Goal: Download file/media

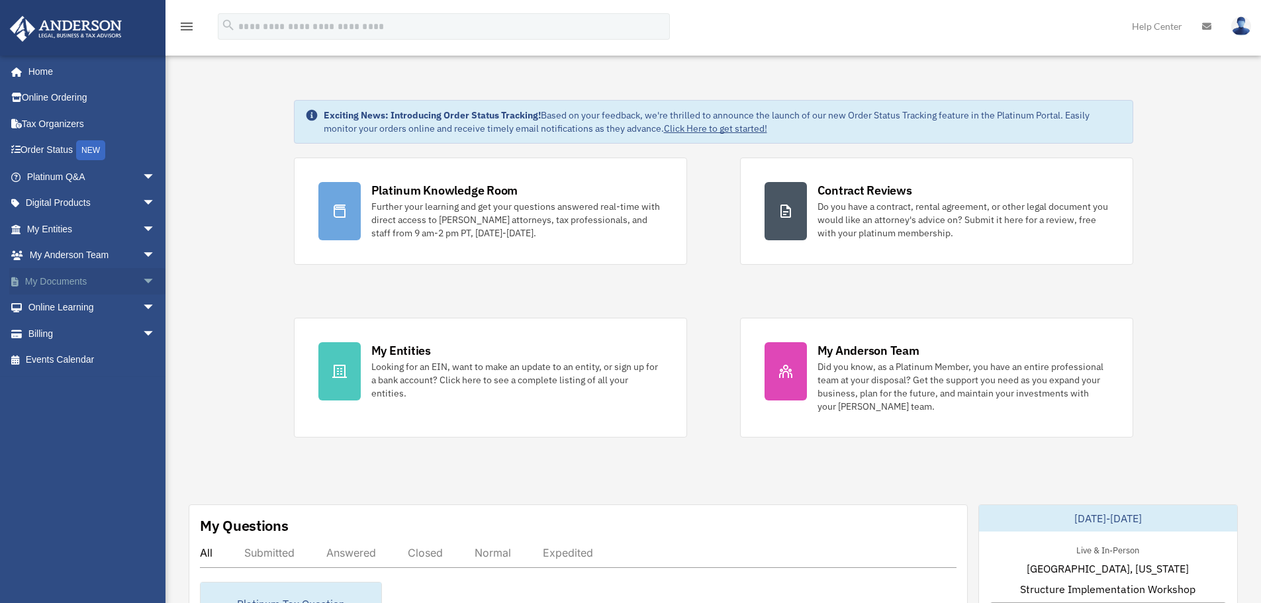
click at [142, 278] on span "arrow_drop_down" at bounding box center [155, 281] width 26 height 27
click at [53, 313] on link "Box" at bounding box center [97, 308] width 157 height 26
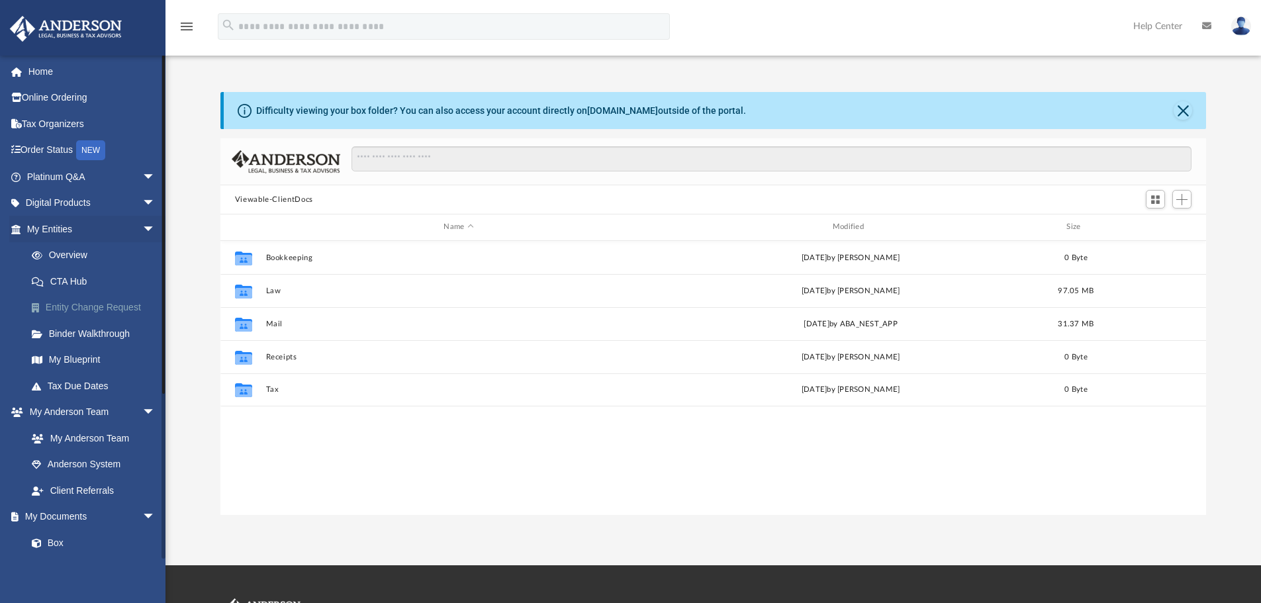
scroll to position [291, 976]
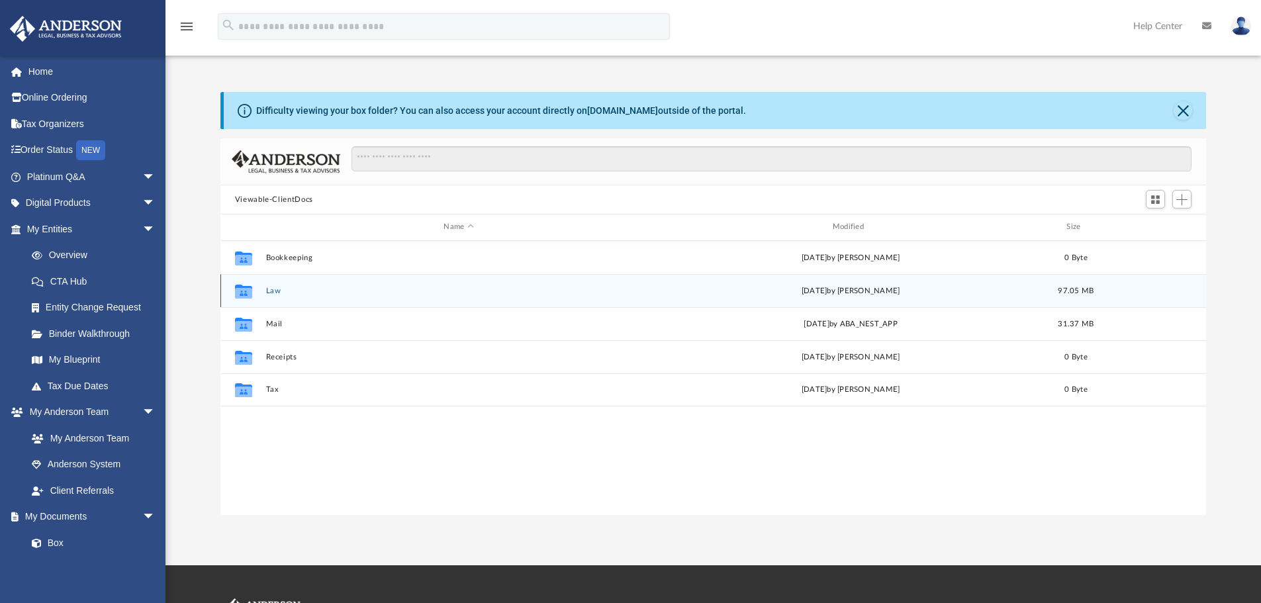
click at [275, 291] on button "Law" at bounding box center [459, 291] width 386 height 9
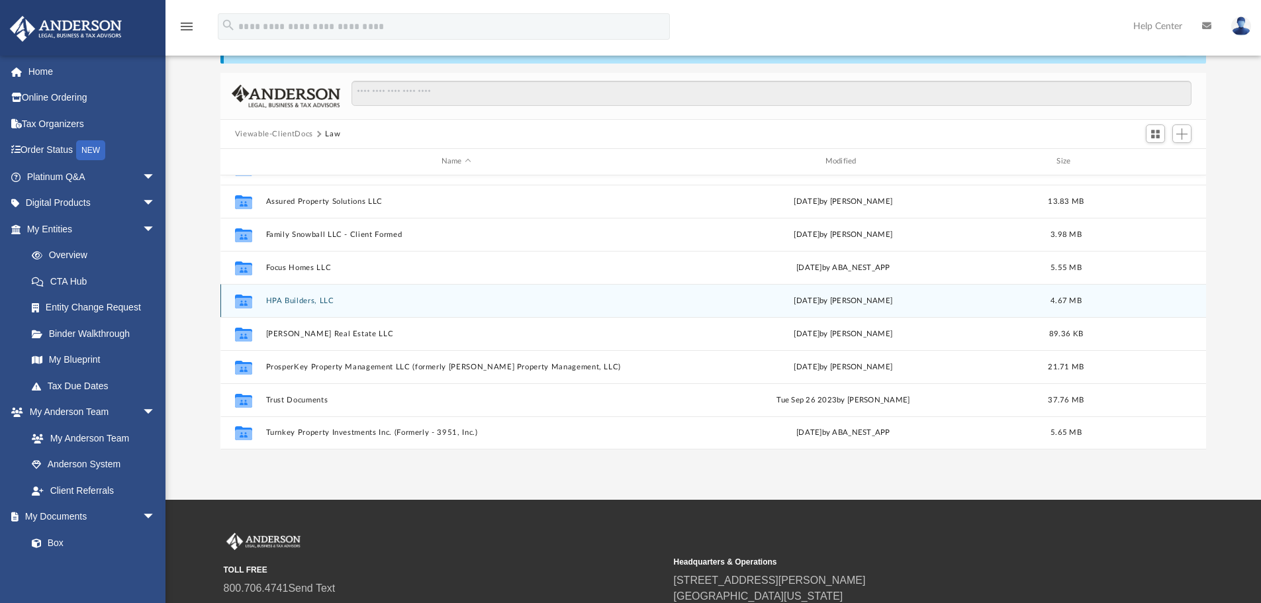
scroll to position [66, 0]
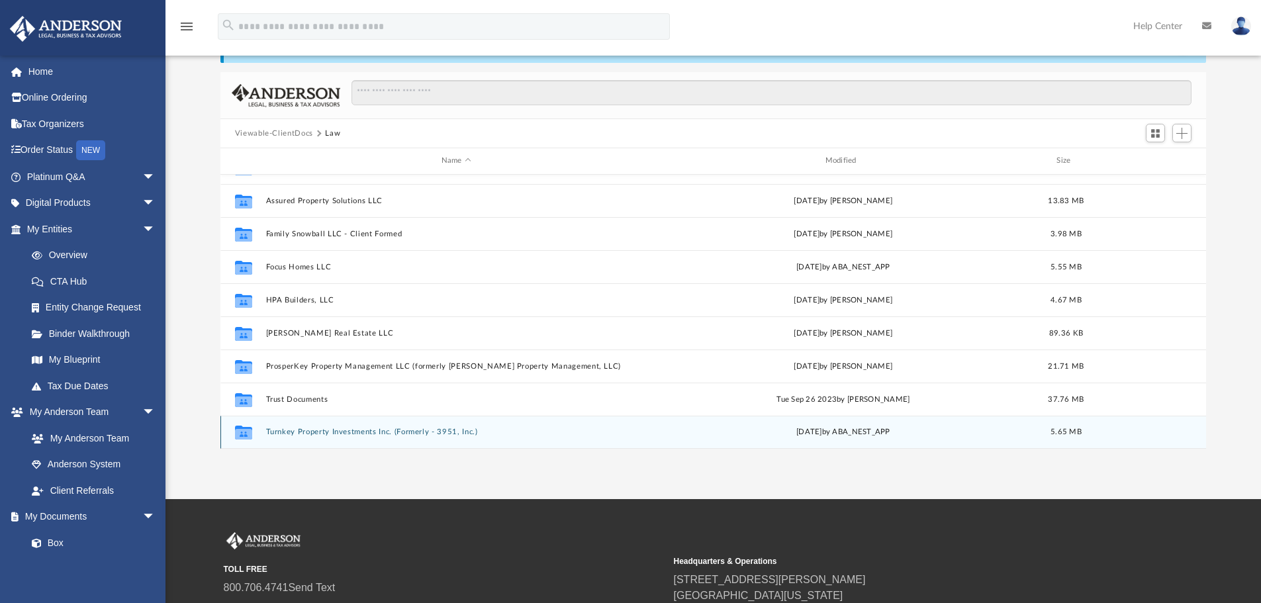
click at [354, 432] on button "Turnkey Property Investments Inc. (Formerly - 3951, Inc.)" at bounding box center [456, 432] width 381 height 9
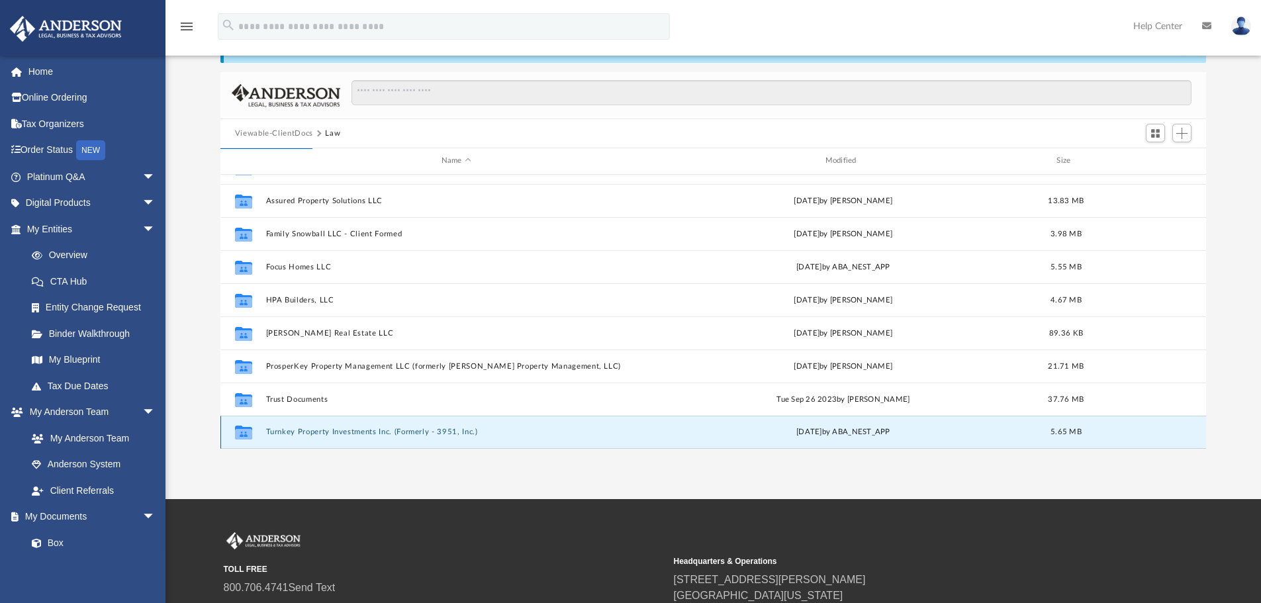
scroll to position [0, 0]
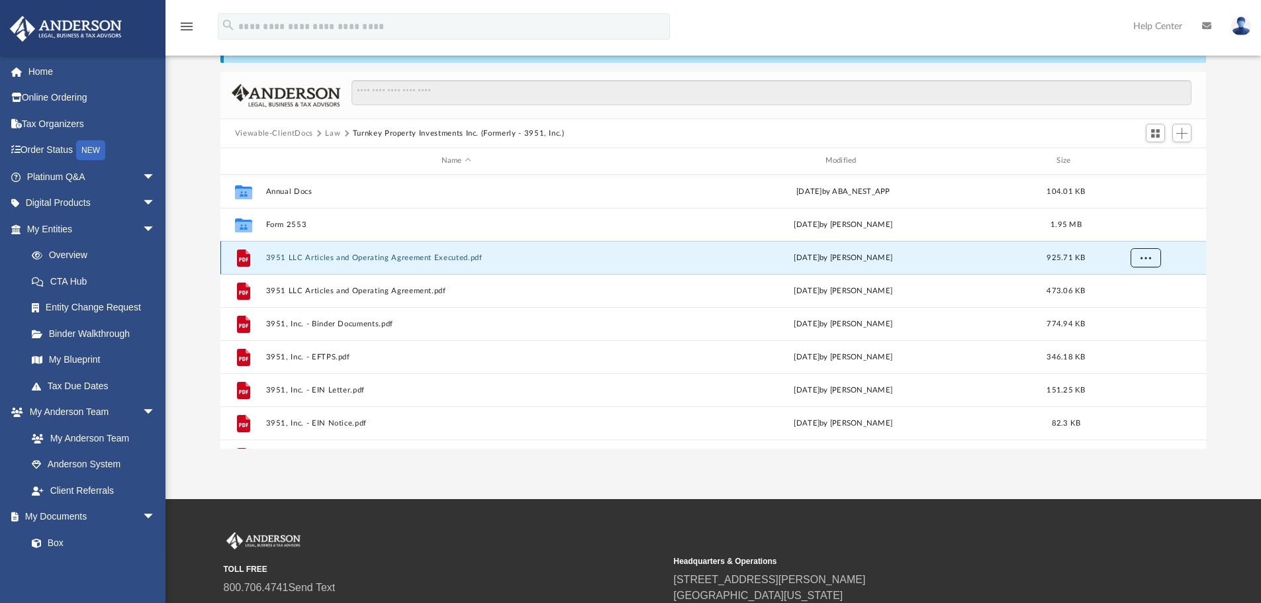
click at [1146, 264] on button "More options" at bounding box center [1145, 258] width 30 height 20
click at [1134, 306] on li "Download" at bounding box center [1133, 306] width 38 height 14
